Goal: Task Accomplishment & Management: Use online tool/utility

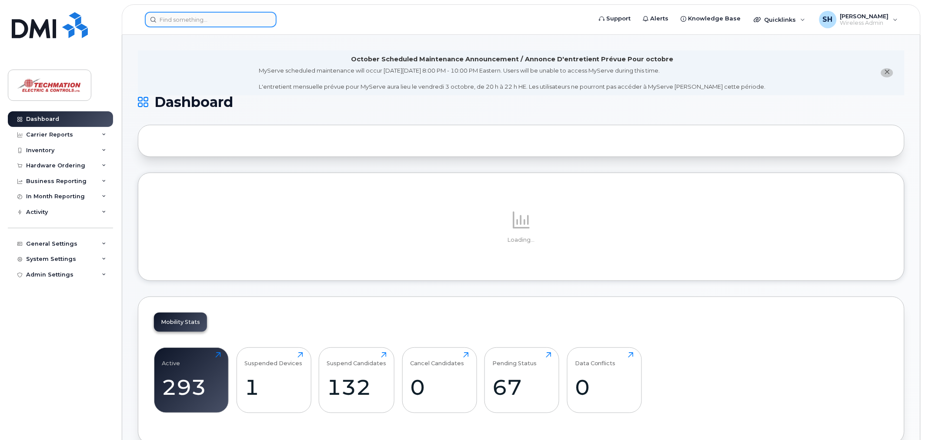
click at [266, 23] on div at bounding box center [211, 20] width 132 height 16
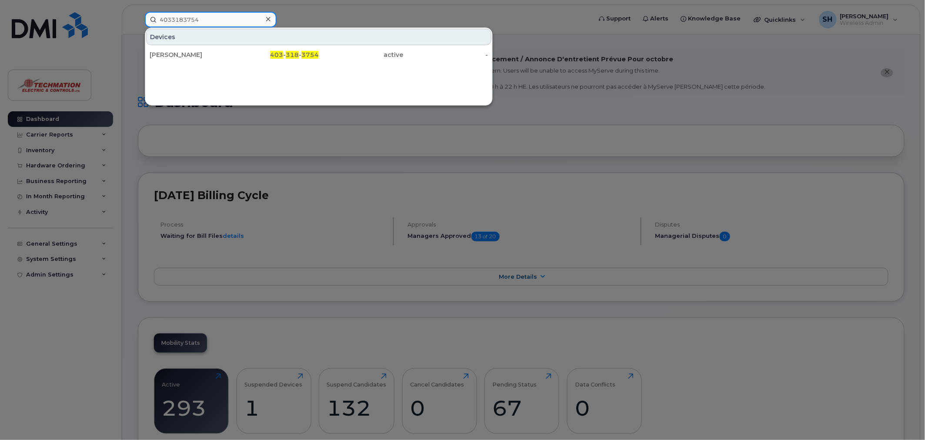
type input "4033183754"
click at [283, 57] on span "403" at bounding box center [276, 55] width 13 height 8
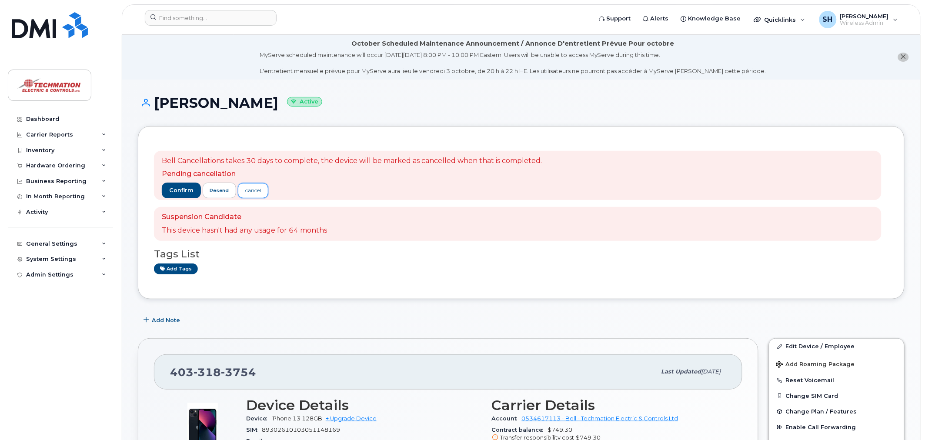
click at [254, 190] on div "cancel" at bounding box center [253, 190] width 16 height 8
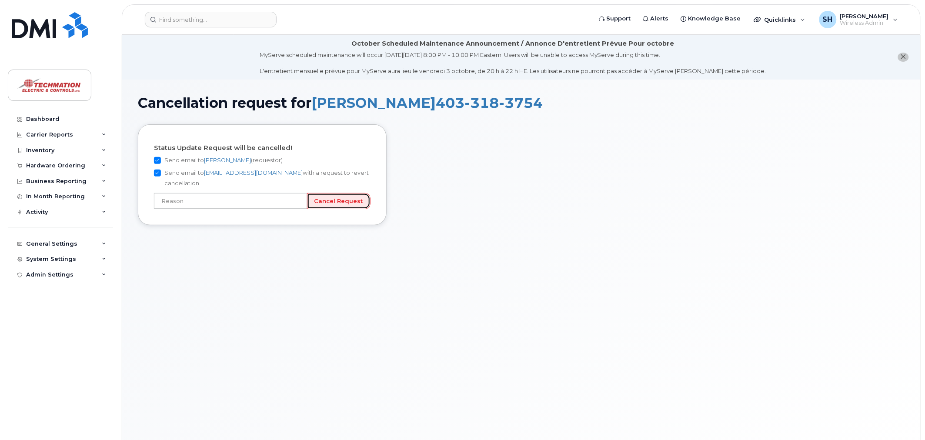
click at [335, 193] on input "Cancel Request" at bounding box center [338, 201] width 63 height 16
click at [294, 193] on input "text" at bounding box center [230, 201] width 153 height 16
type input "User still using device"
click at [345, 193] on input "Cancel Request" at bounding box center [338, 201] width 63 height 16
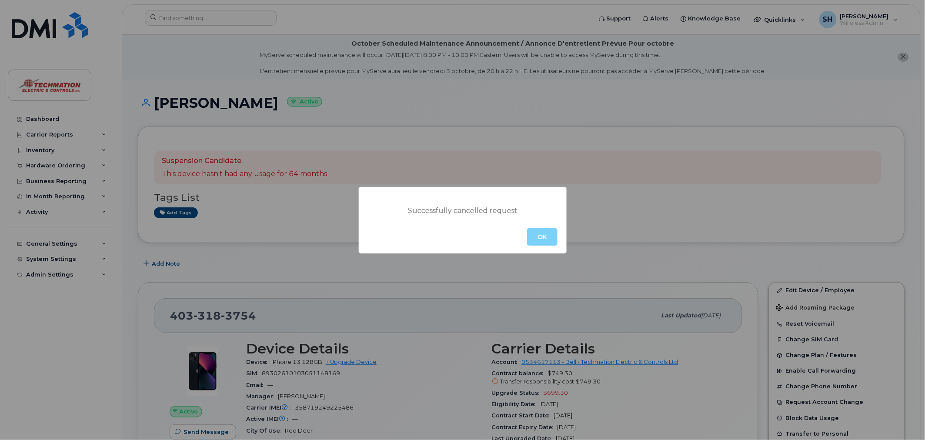
click at [538, 239] on button "OK" at bounding box center [542, 236] width 30 height 17
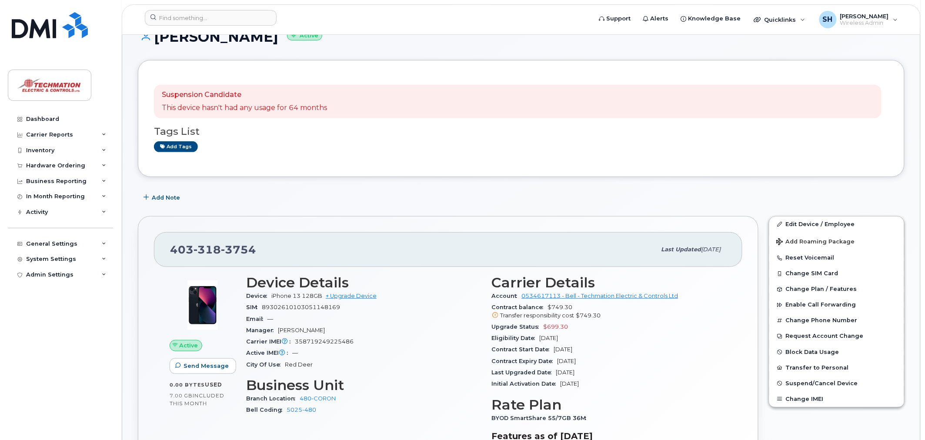
scroll to position [241, 0]
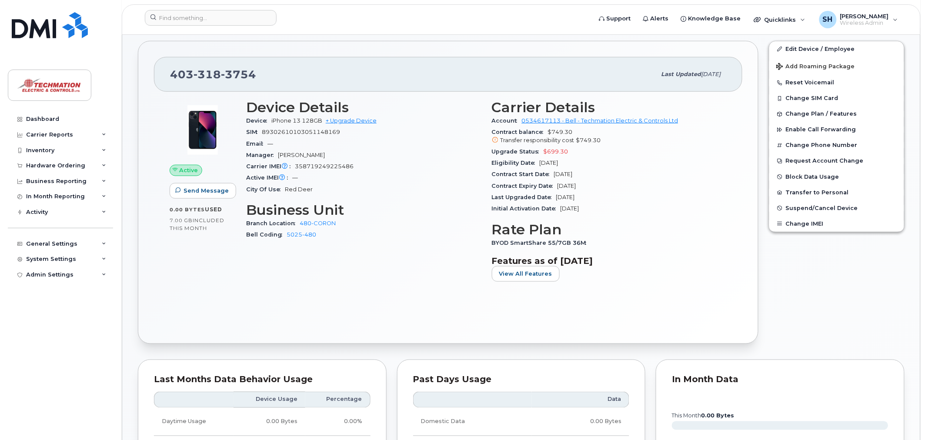
click at [819, 100] on button "Change SIM Card" at bounding box center [836, 98] width 135 height 16
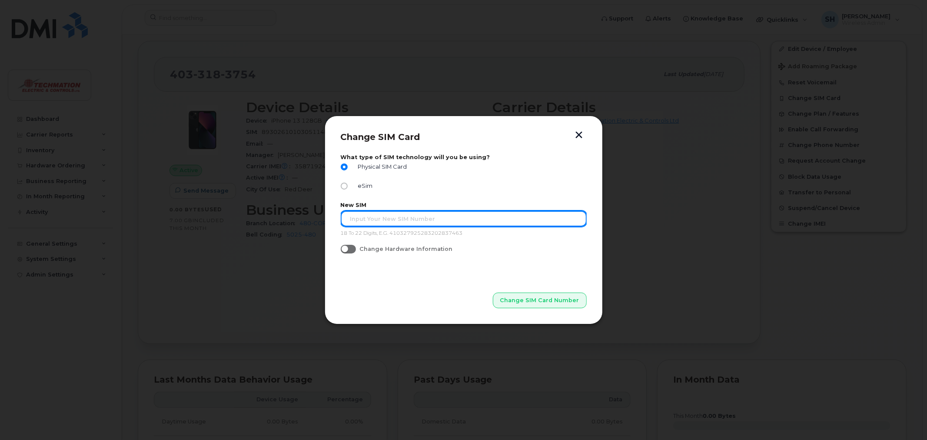
click at [545, 215] on input "text" at bounding box center [464, 219] width 246 height 16
type input "89302610207416783220"
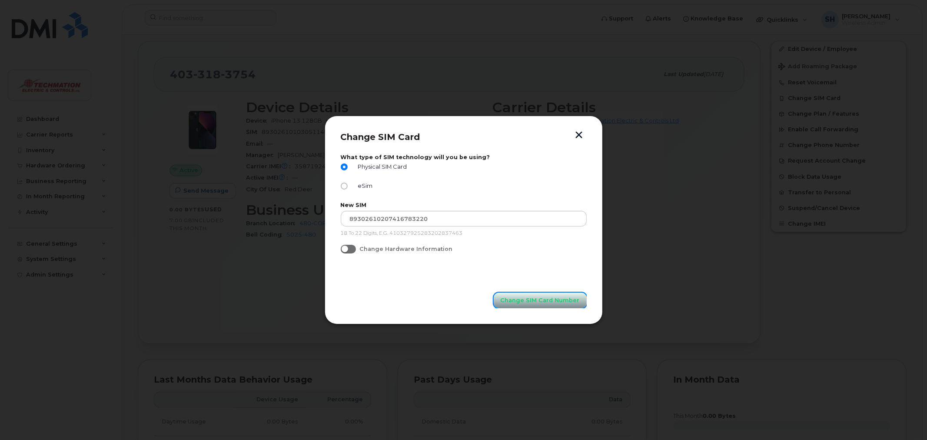
click at [556, 302] on span "Change SIM Card Number" at bounding box center [540, 300] width 79 height 8
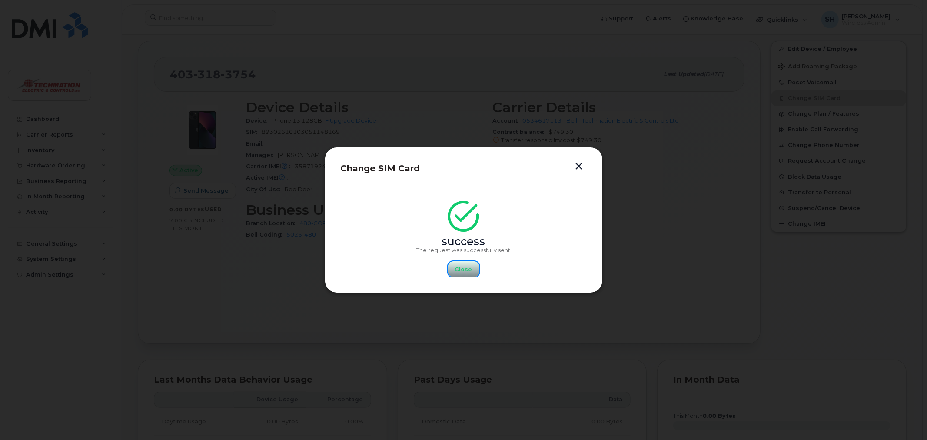
click at [466, 266] on span "Close" at bounding box center [463, 269] width 17 height 8
